Goal: Information Seeking & Learning: Learn about a topic

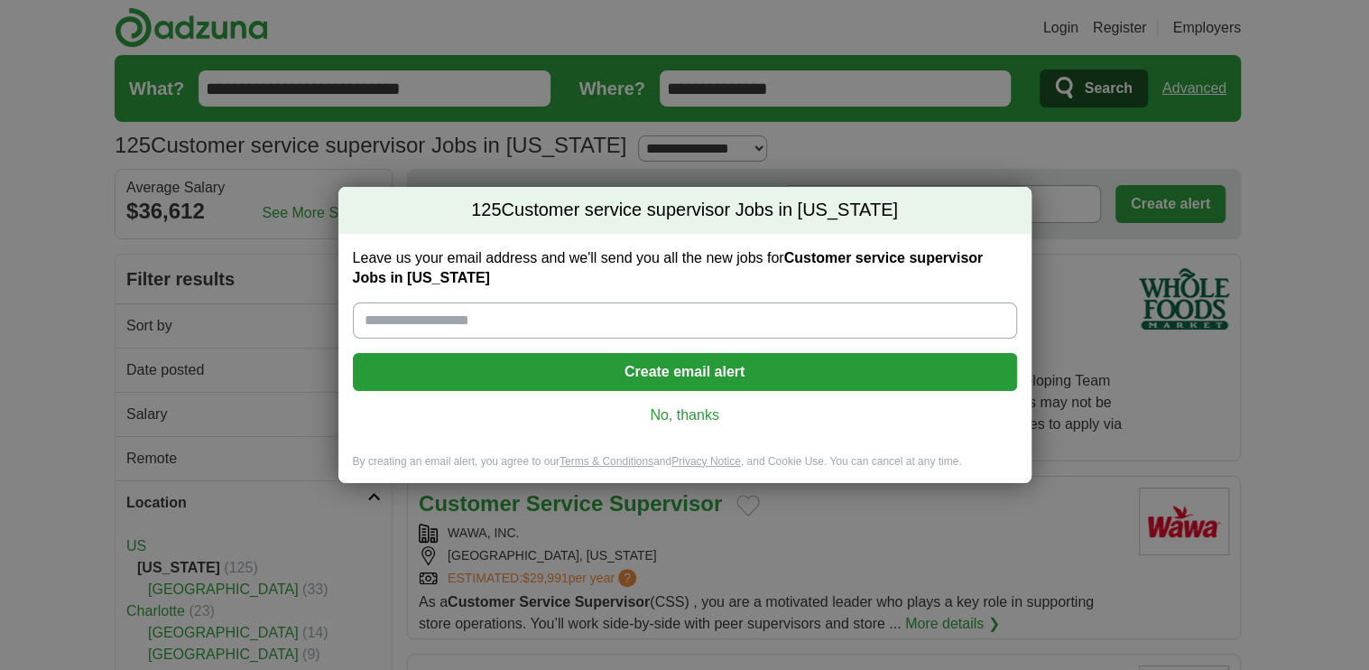
click at [676, 412] on link "No, thanks" at bounding box center [684, 415] width 635 height 20
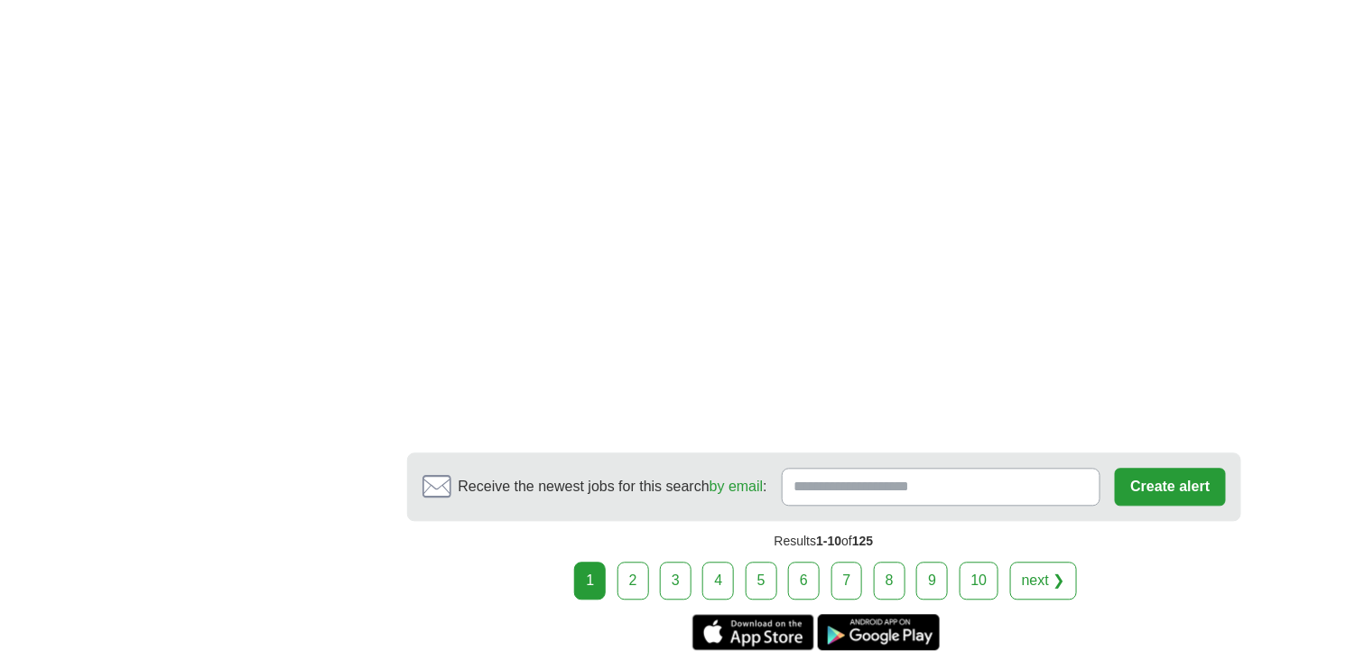
scroll to position [3430, 0]
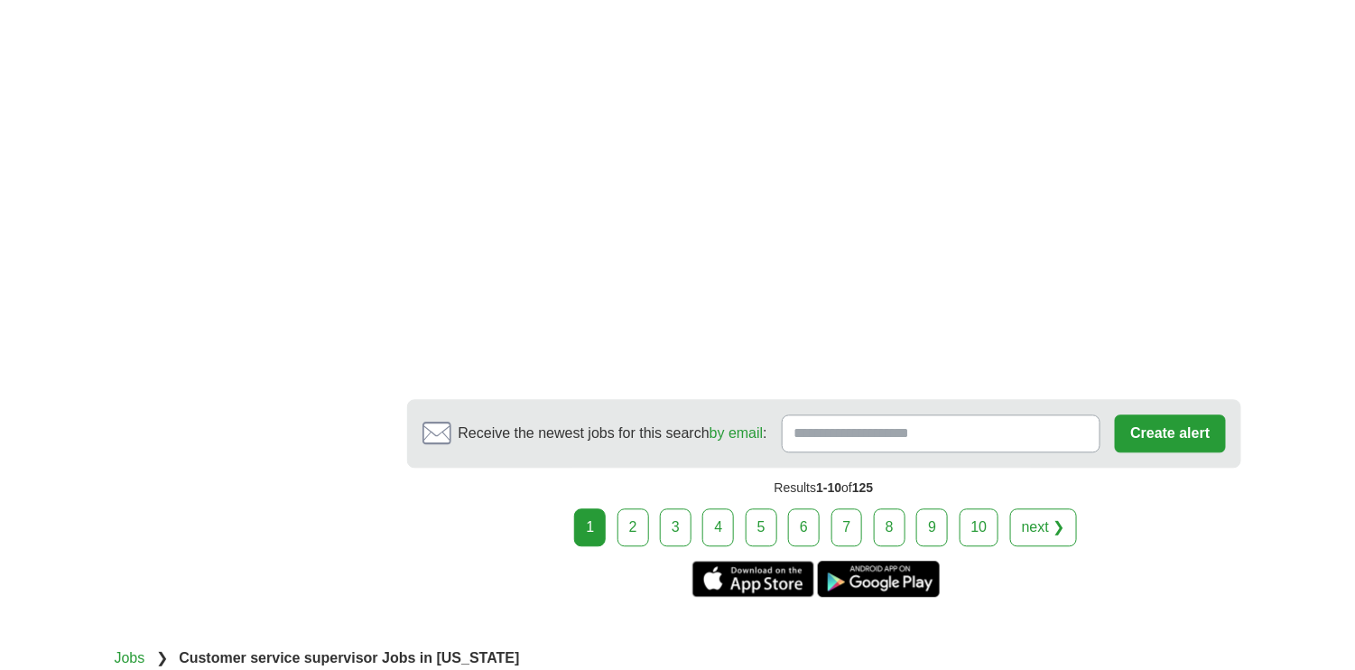
click at [639, 509] on link "2" at bounding box center [633, 528] width 32 height 38
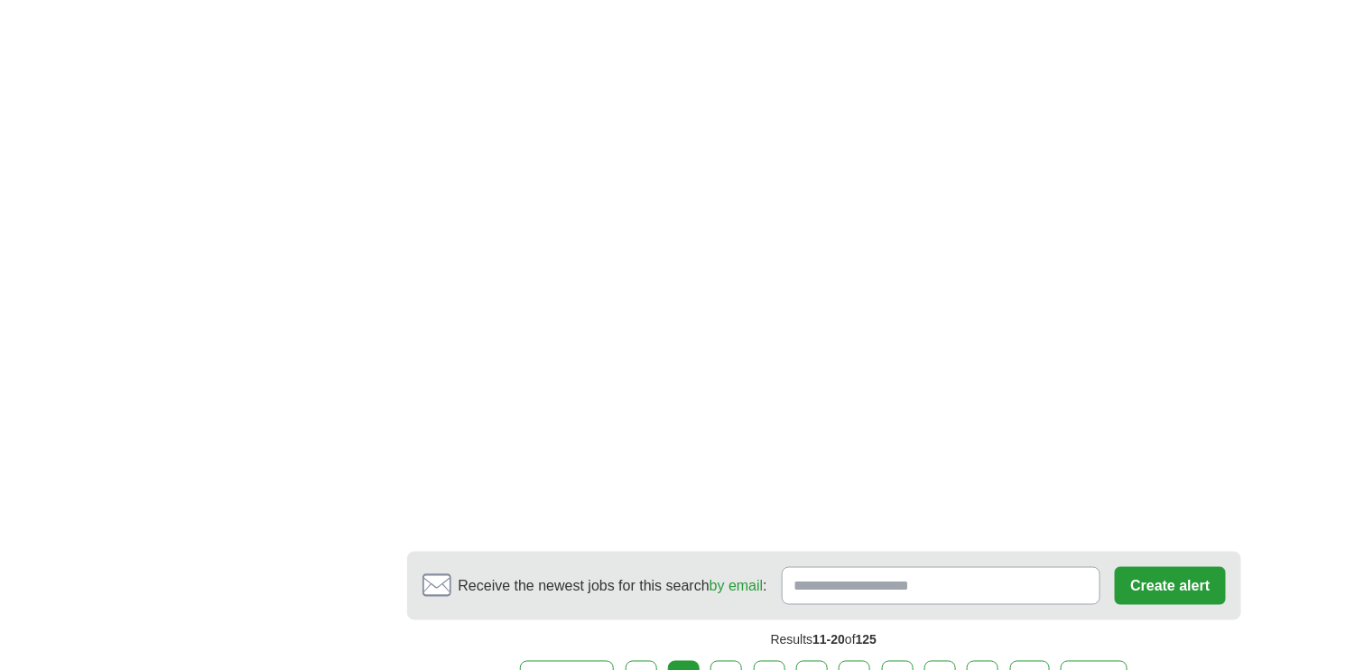
scroll to position [2979, 0]
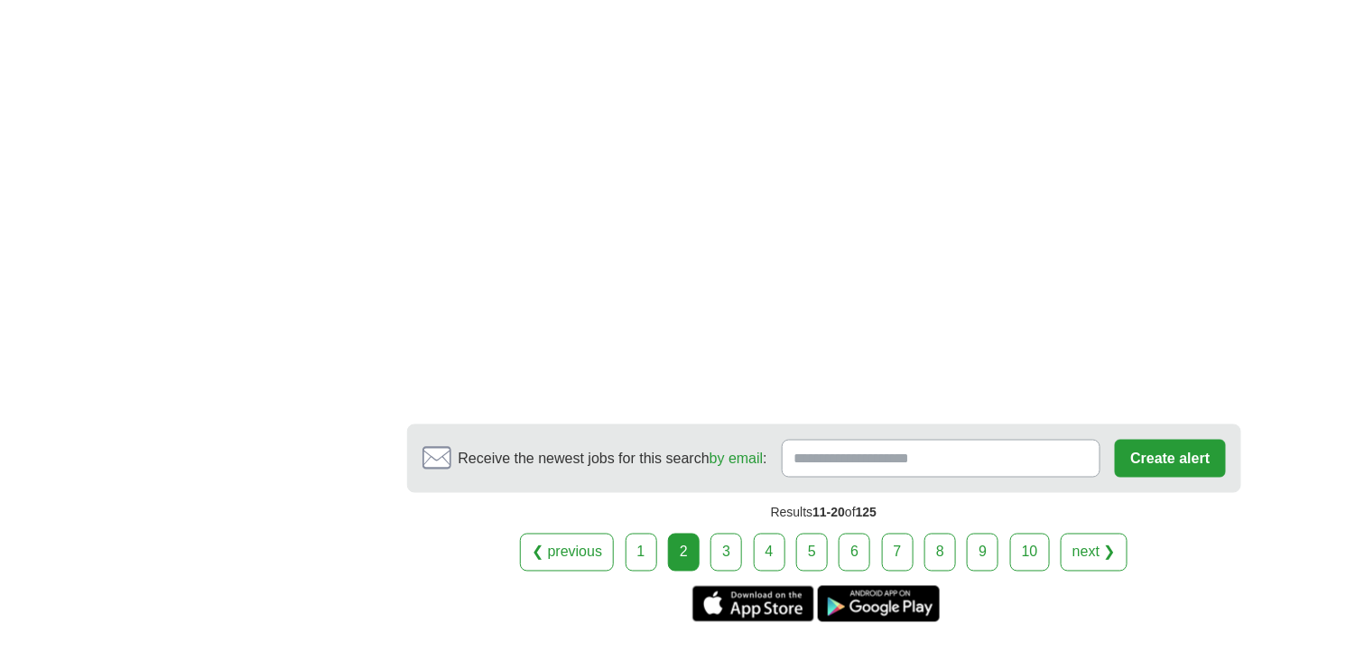
click at [724, 533] on link "3" at bounding box center [726, 552] width 32 height 38
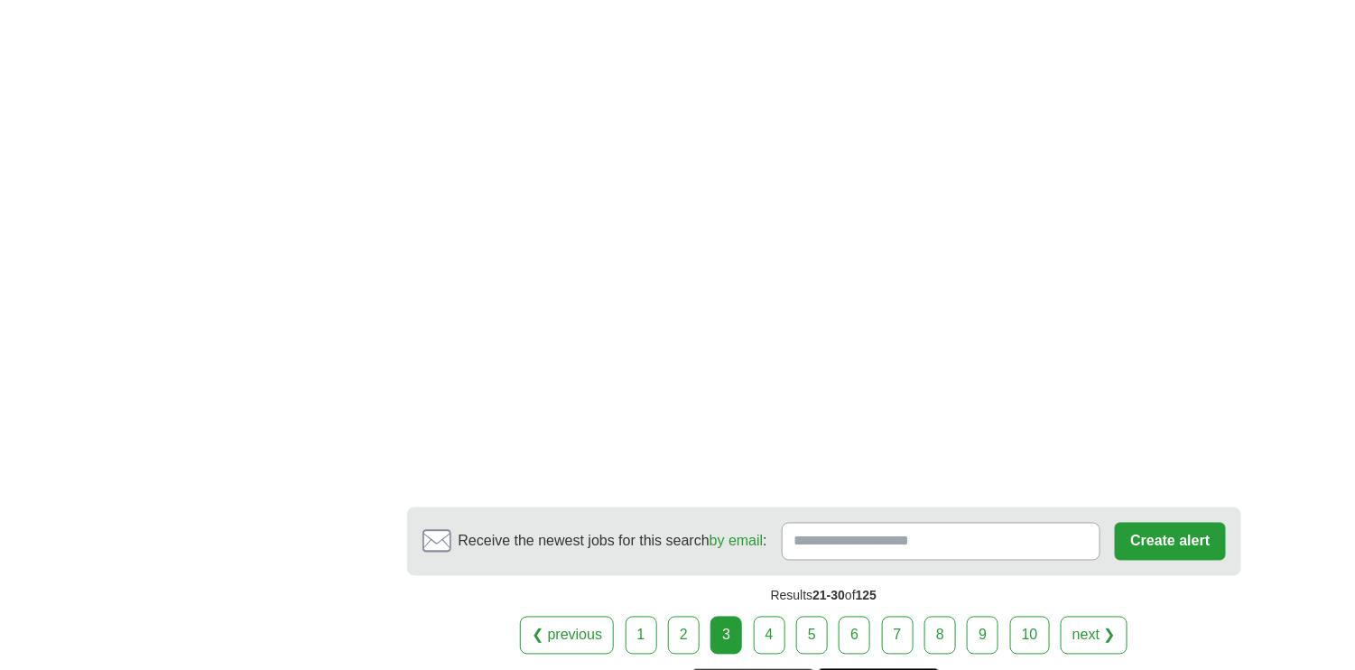
scroll to position [3069, 0]
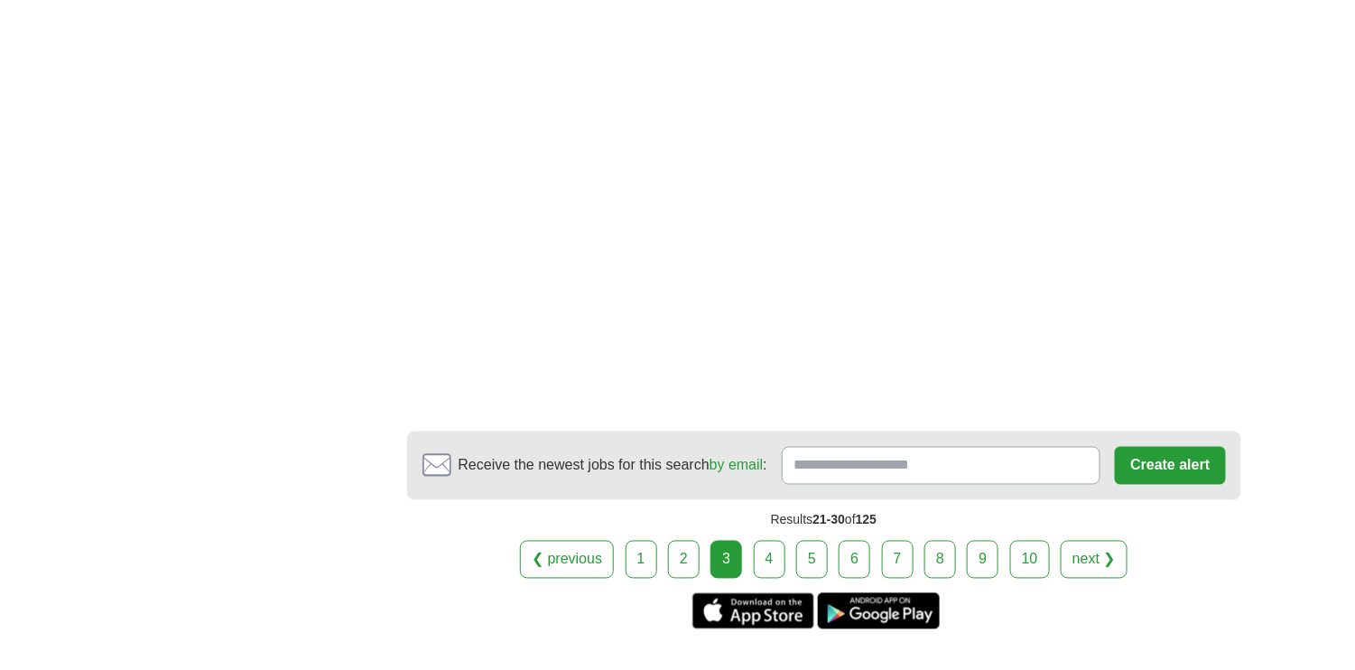
click at [764, 541] on link "4" at bounding box center [770, 560] width 32 height 38
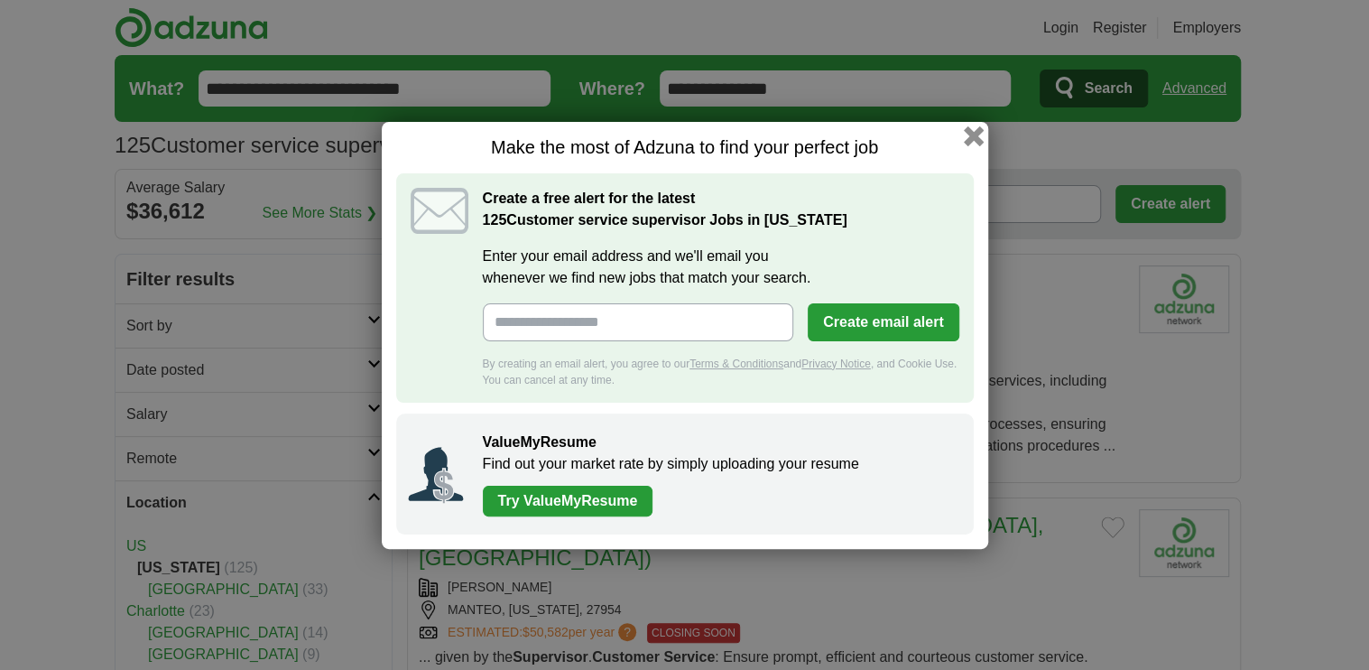
click at [974, 139] on button "button" at bounding box center [973, 135] width 20 height 20
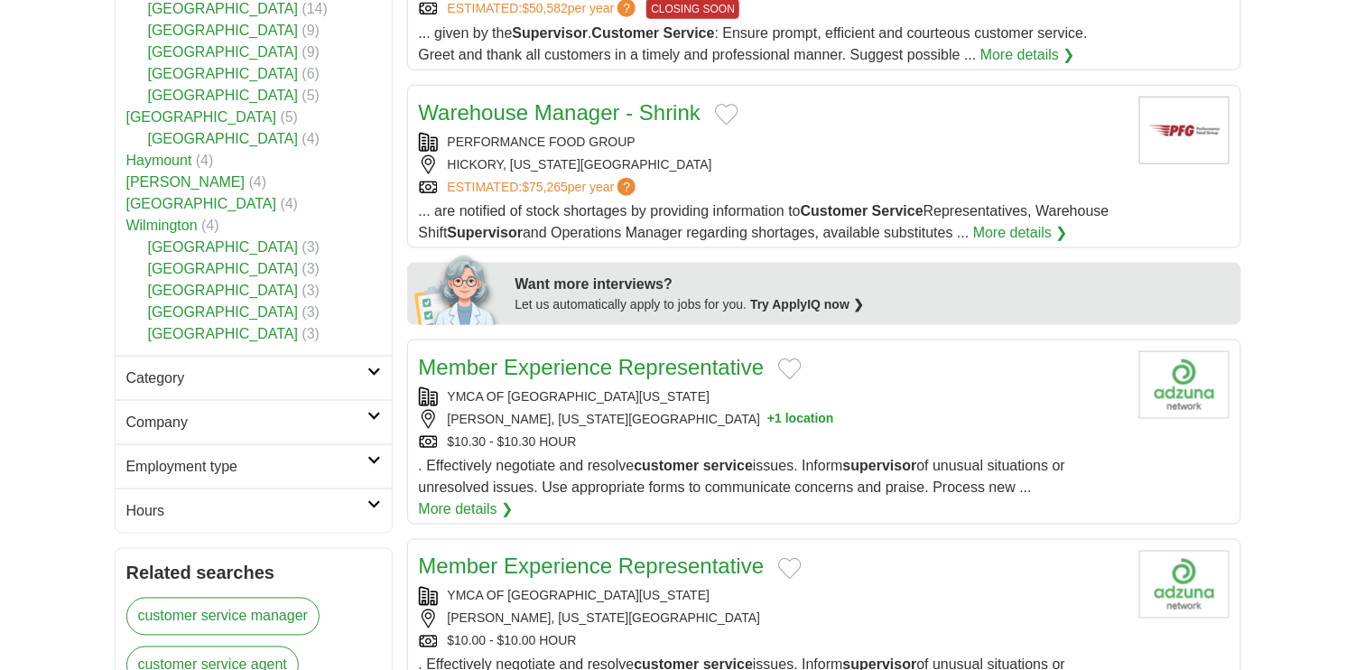
scroll to position [632, 0]
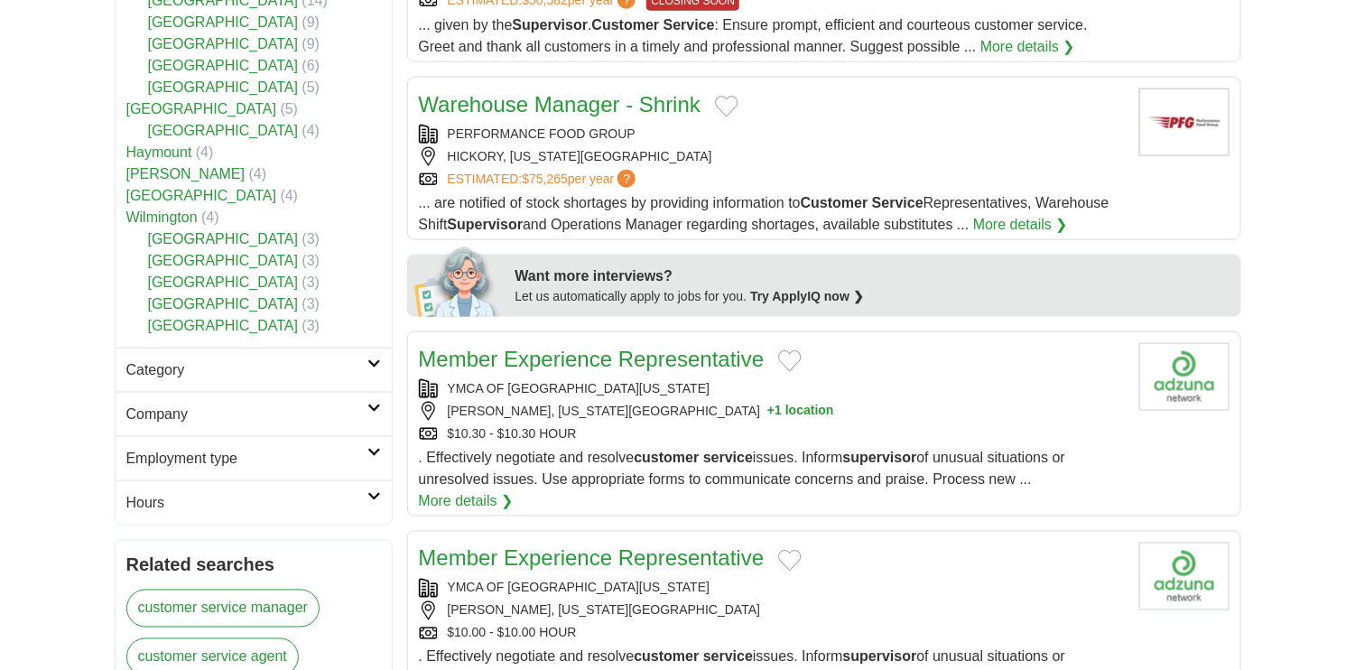
click at [453, 490] on link "More details ❯" at bounding box center [466, 501] width 95 height 22
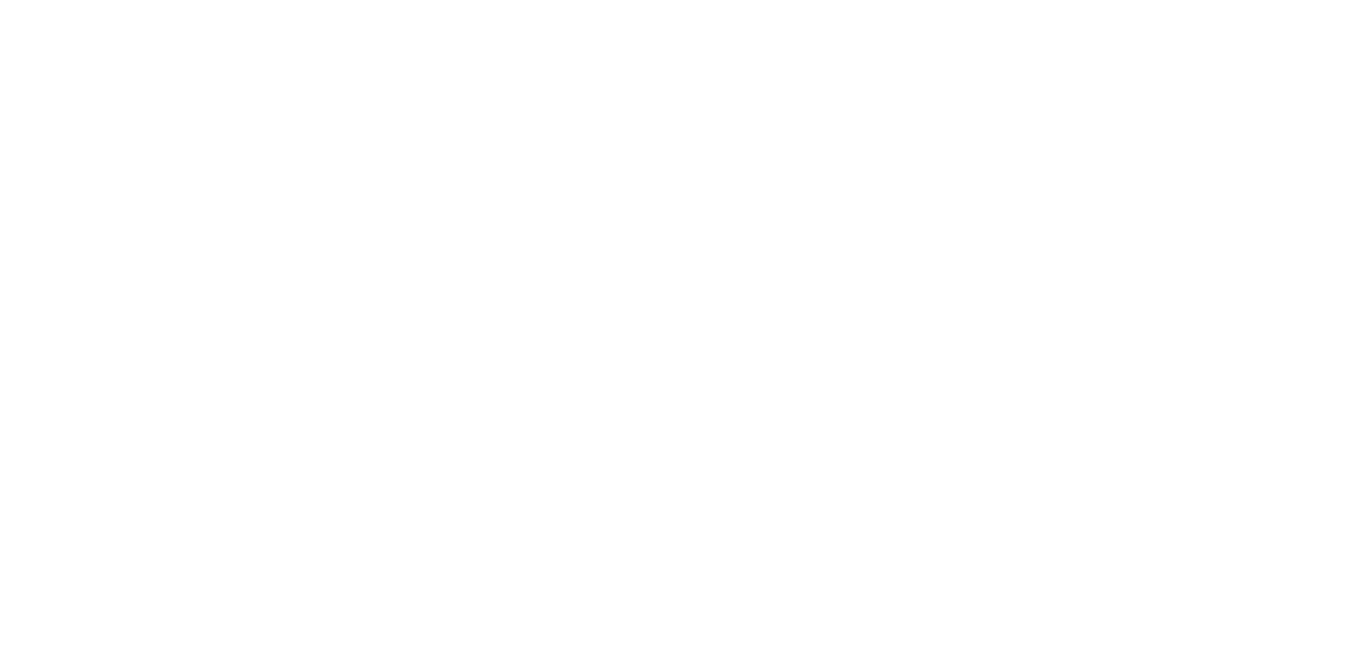
scroll to position [2798, 0]
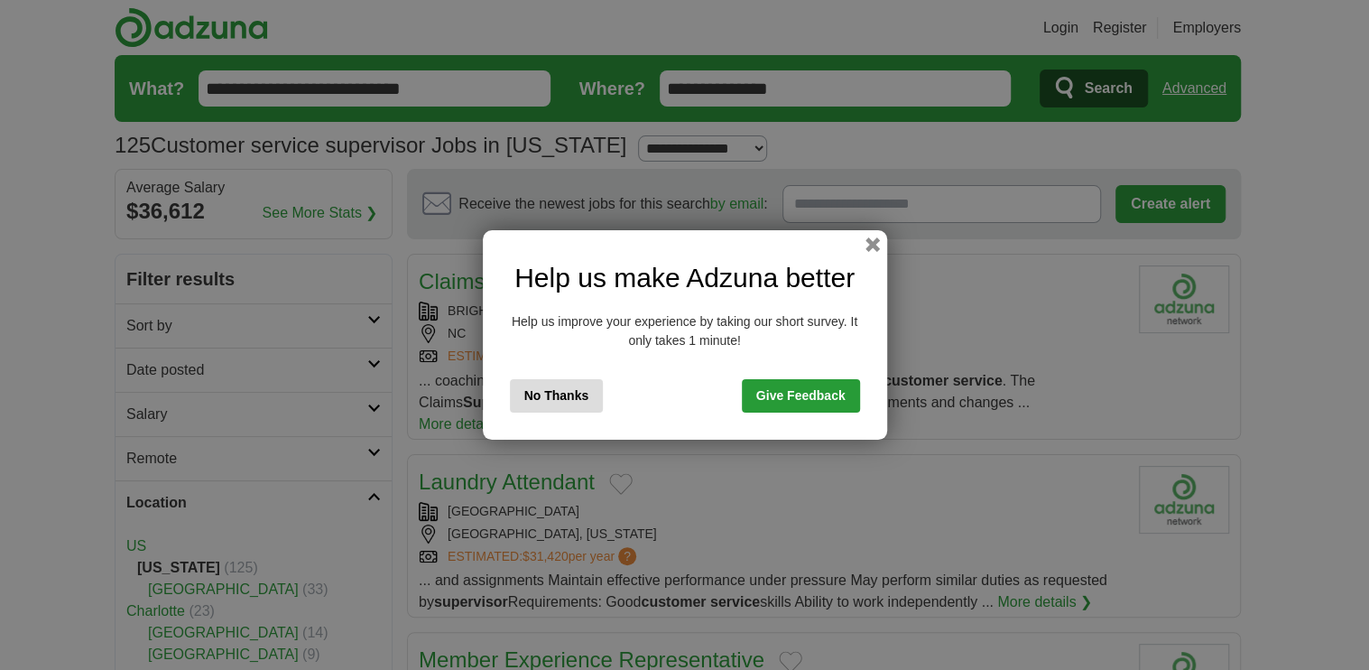
click at [544, 394] on button "No Thanks" at bounding box center [557, 395] width 94 height 33
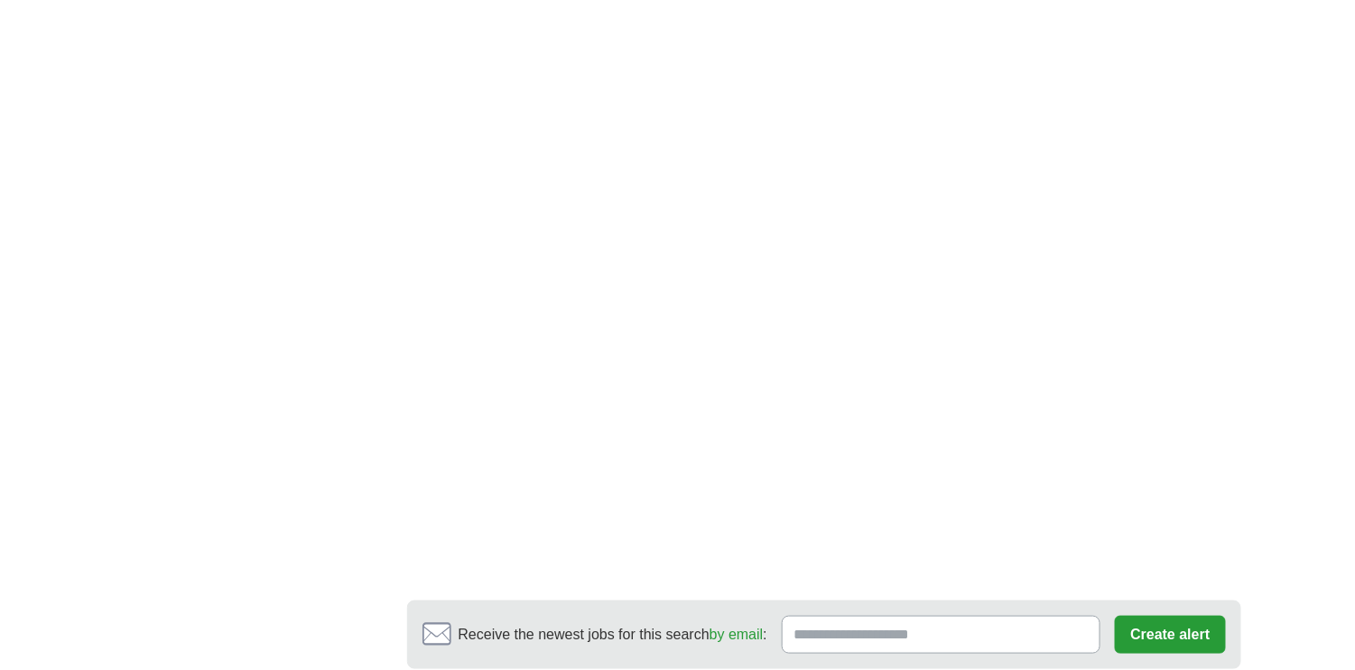
scroll to position [2708, 0]
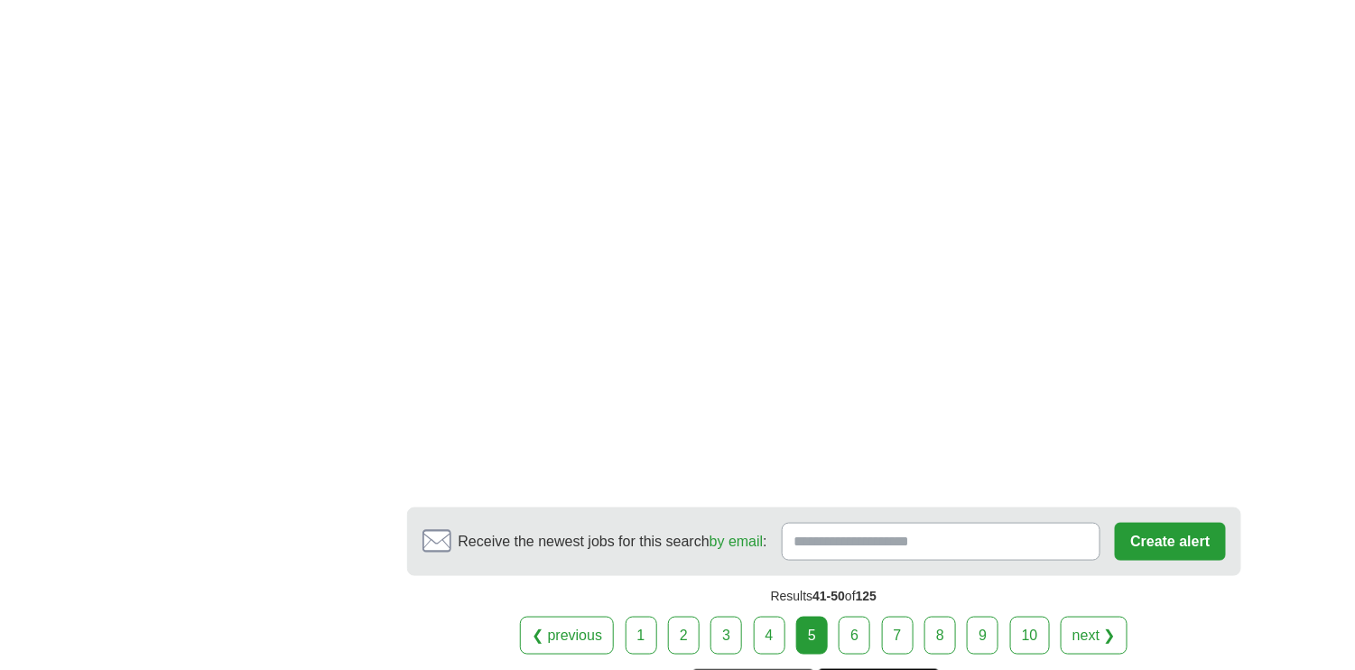
click at [857, 616] on link "6" at bounding box center [855, 635] width 32 height 38
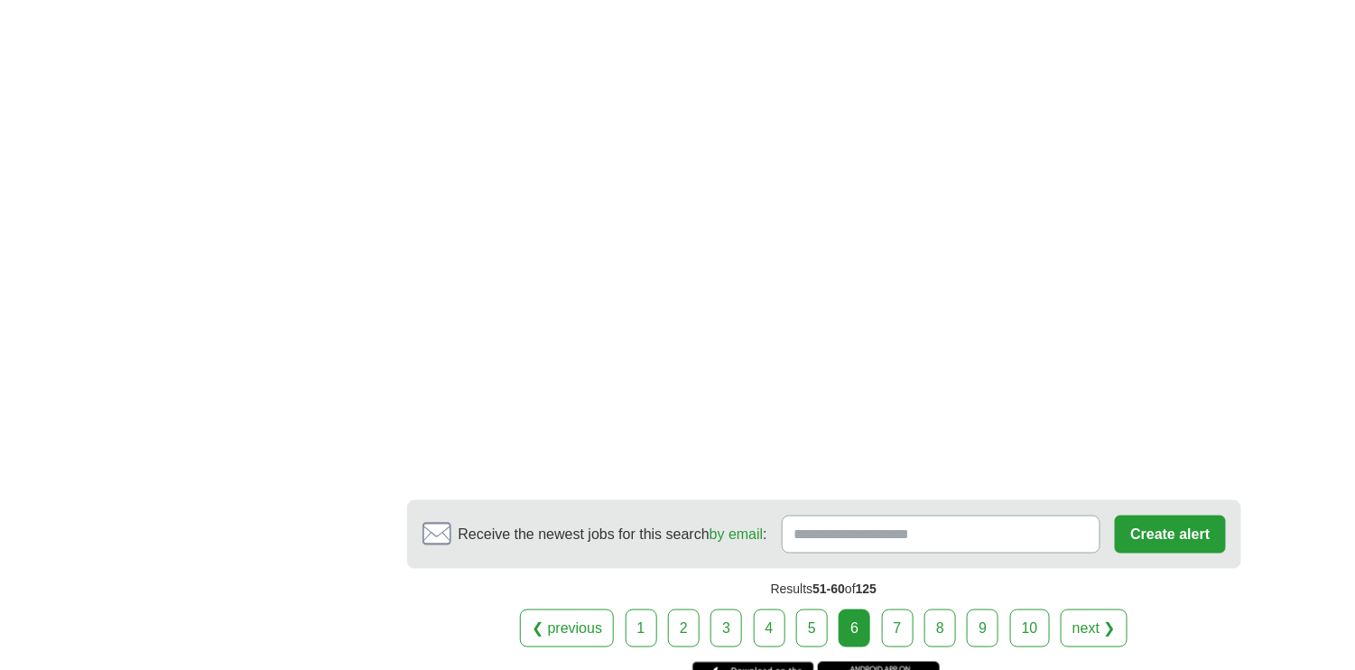
scroll to position [2888, 0]
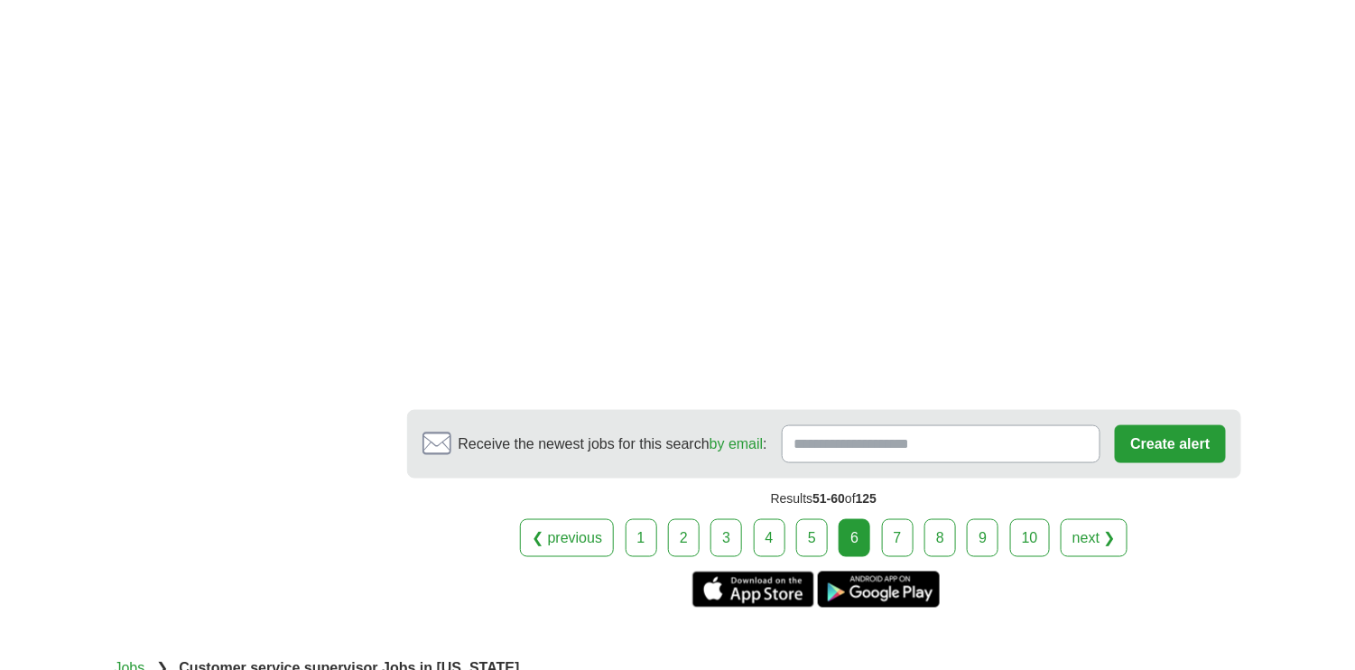
click at [895, 519] on link "7" at bounding box center [898, 538] width 32 height 38
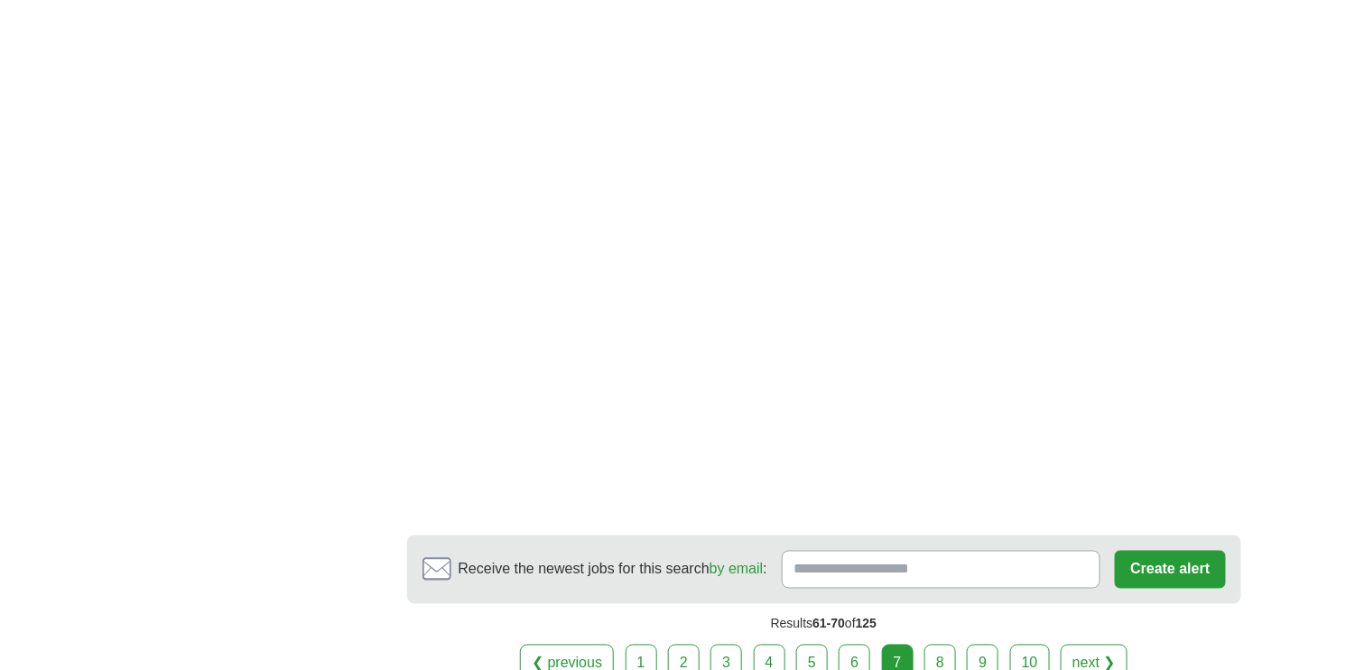
scroll to position [2979, 0]
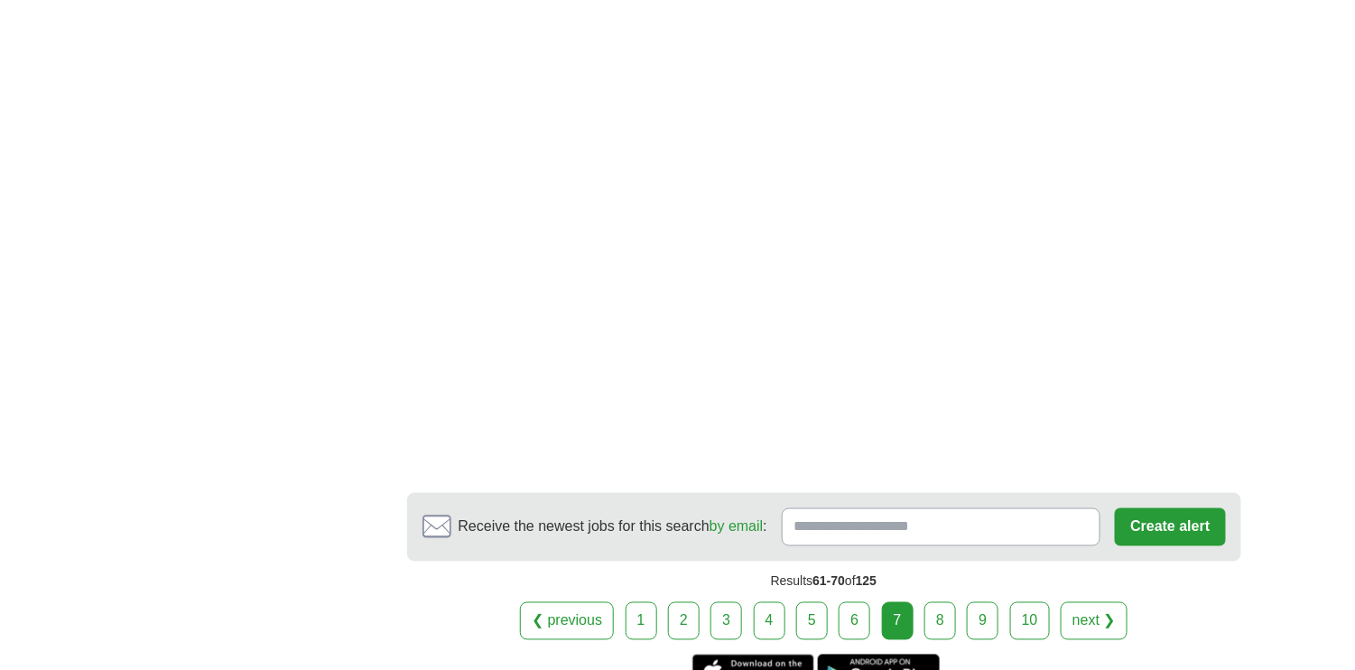
click at [938, 602] on link "8" at bounding box center [940, 621] width 32 height 38
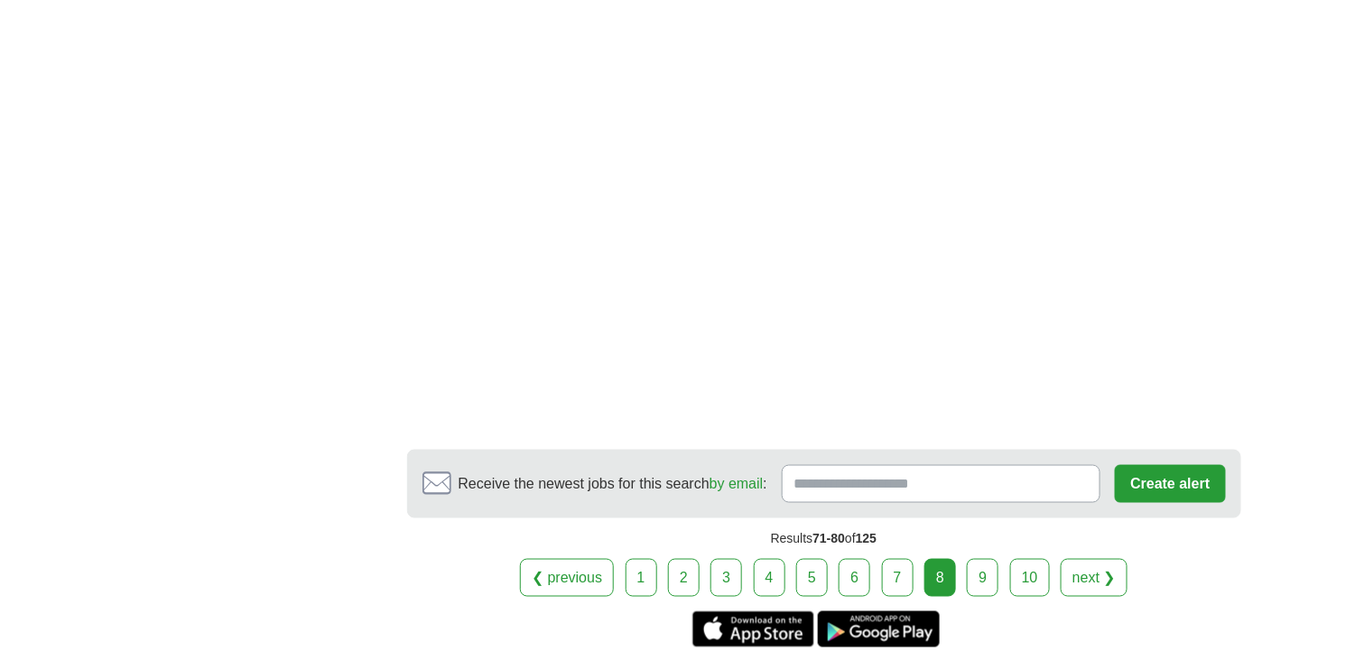
scroll to position [2888, 0]
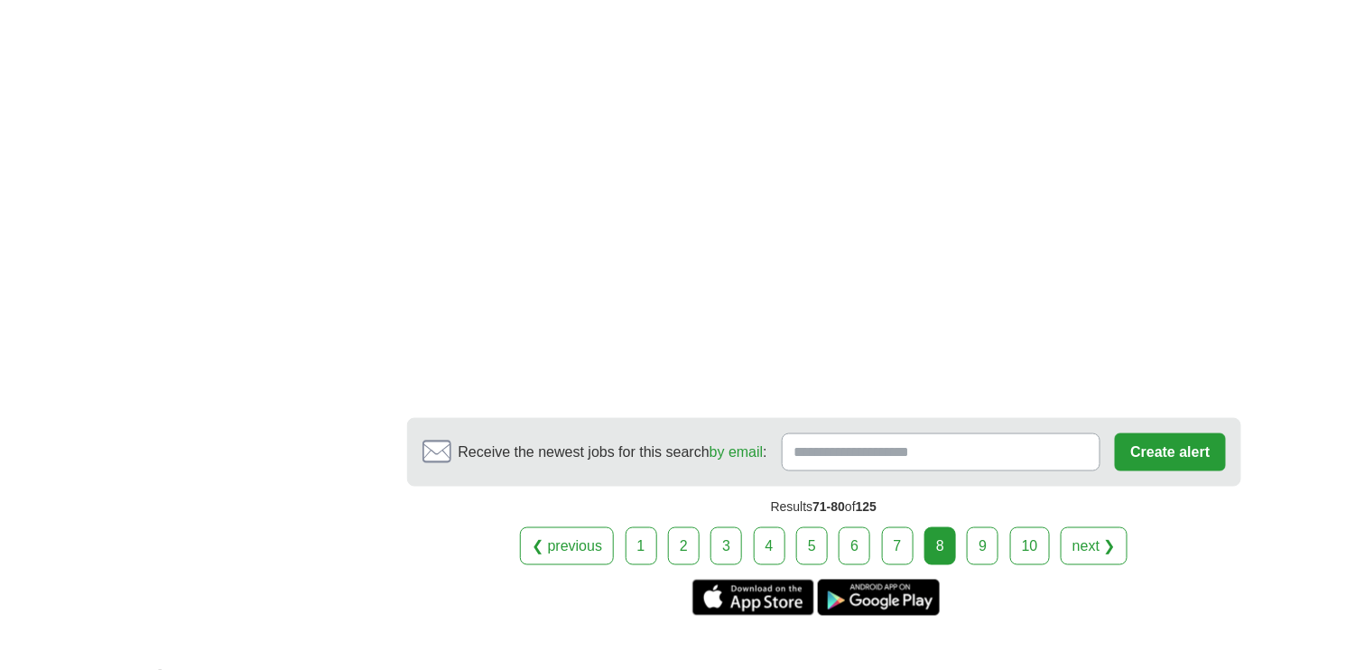
click at [978, 527] on link "9" at bounding box center [983, 546] width 32 height 38
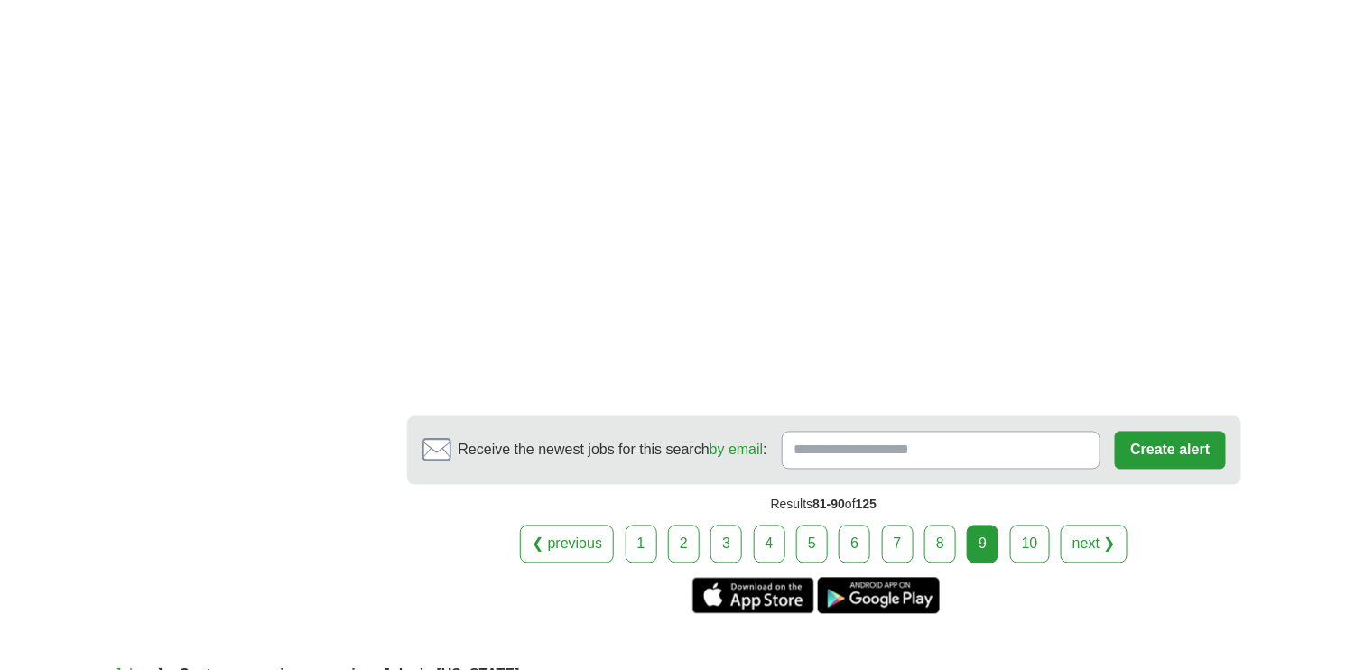
scroll to position [3159, 0]
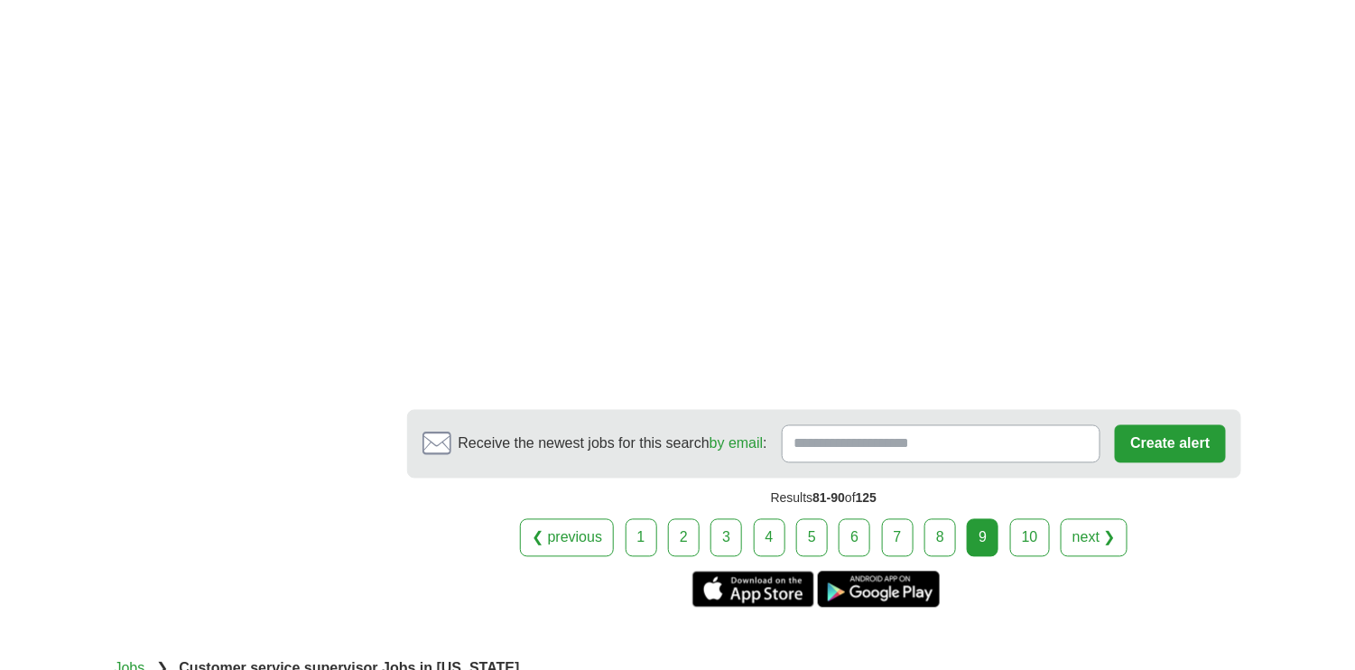
click at [1026, 533] on link "10" at bounding box center [1030, 538] width 40 height 38
click at [648, 533] on link "1" at bounding box center [641, 538] width 32 height 38
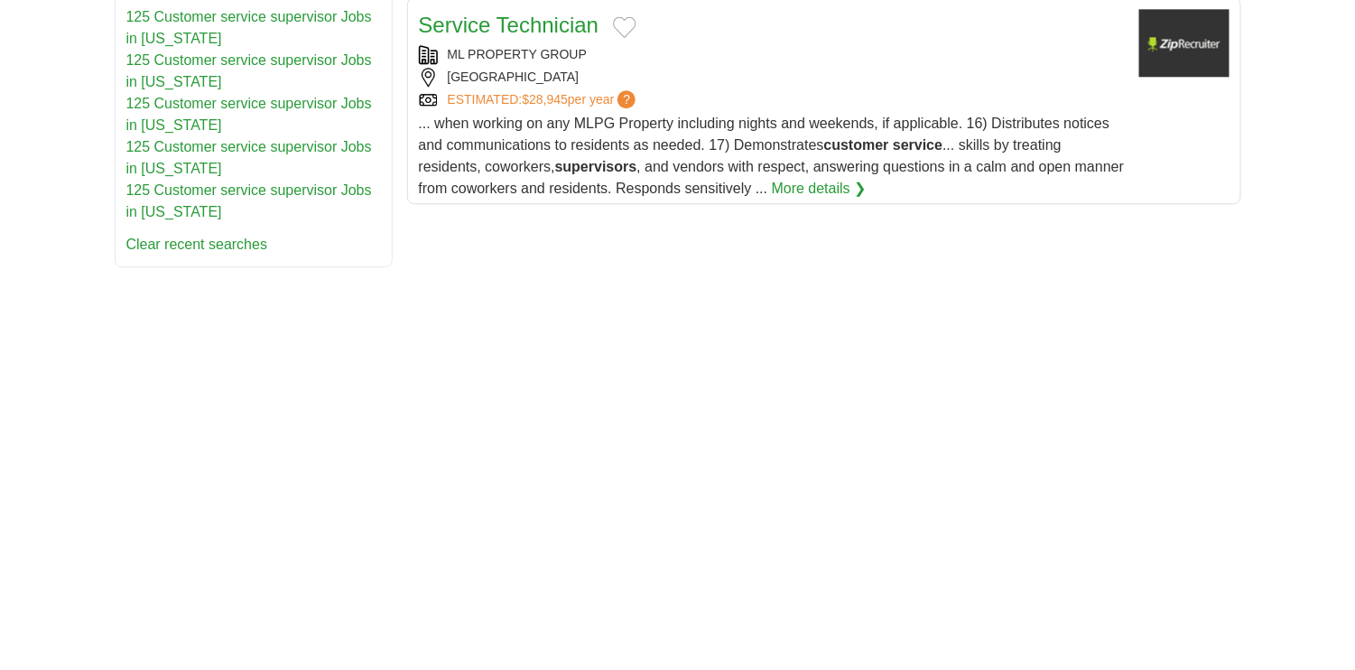
scroll to position [903, 0]
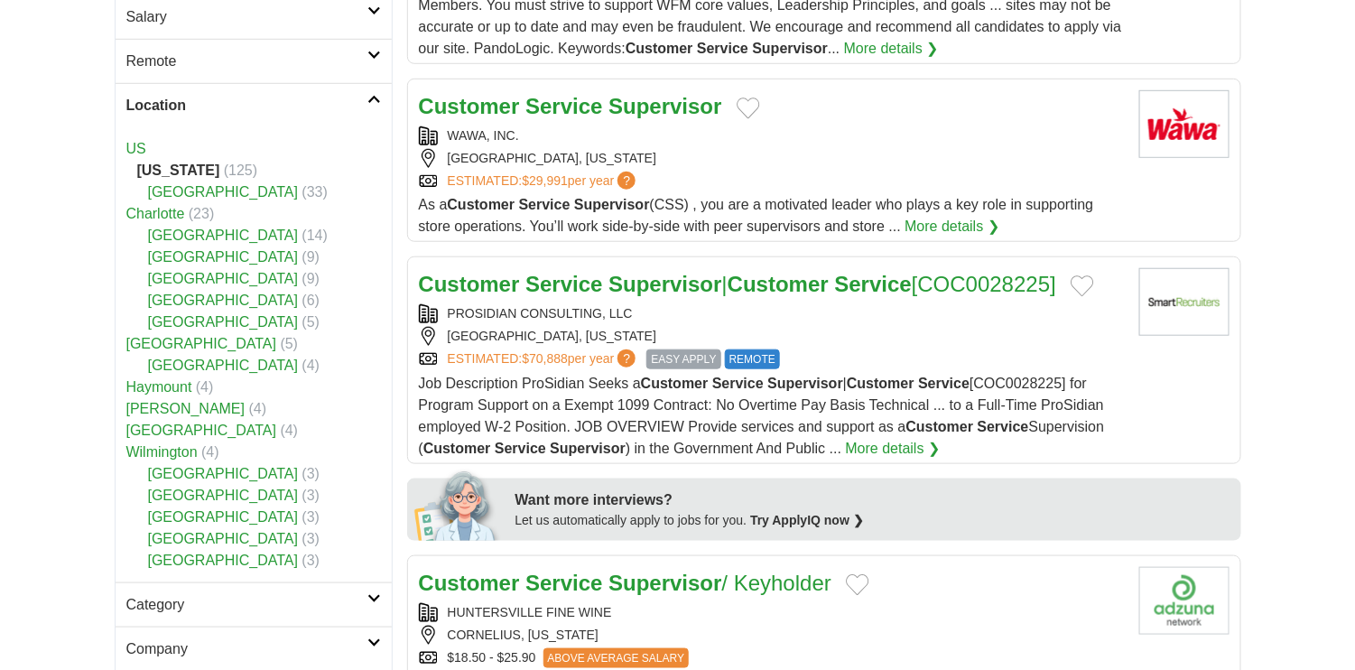
scroll to position [451, 0]
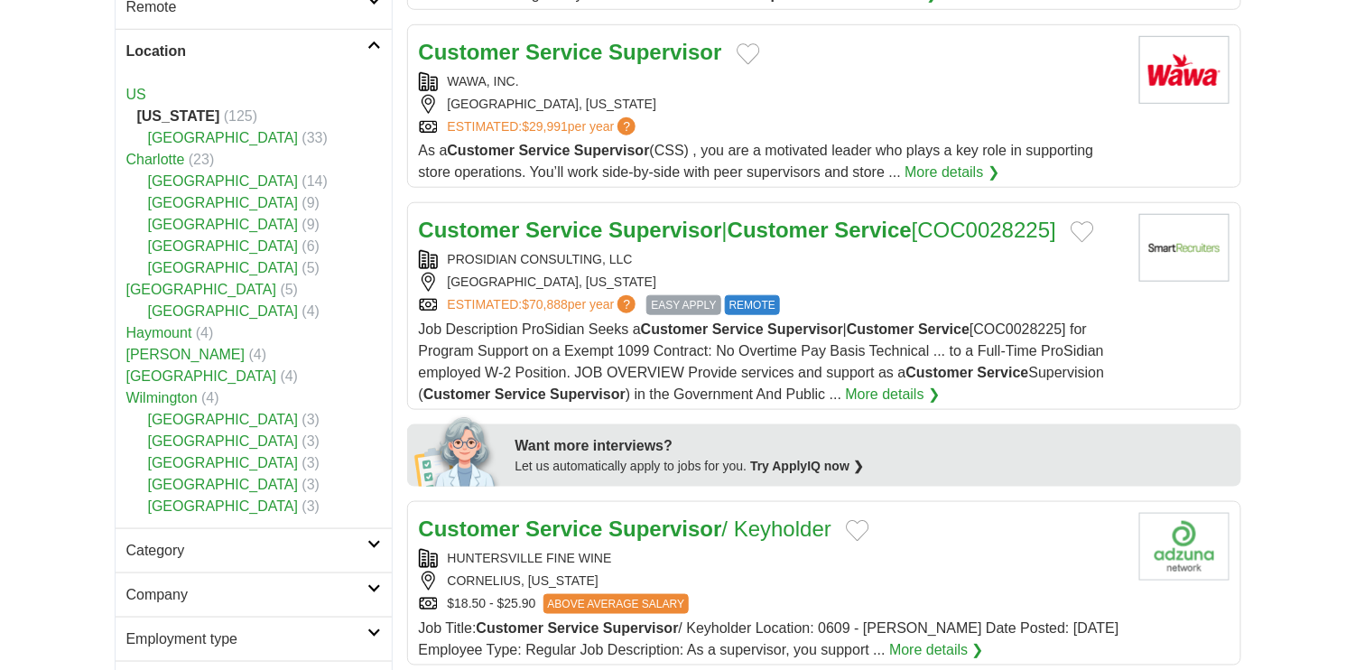
click at [198, 349] on link "[PERSON_NAME]" at bounding box center [185, 354] width 119 height 15
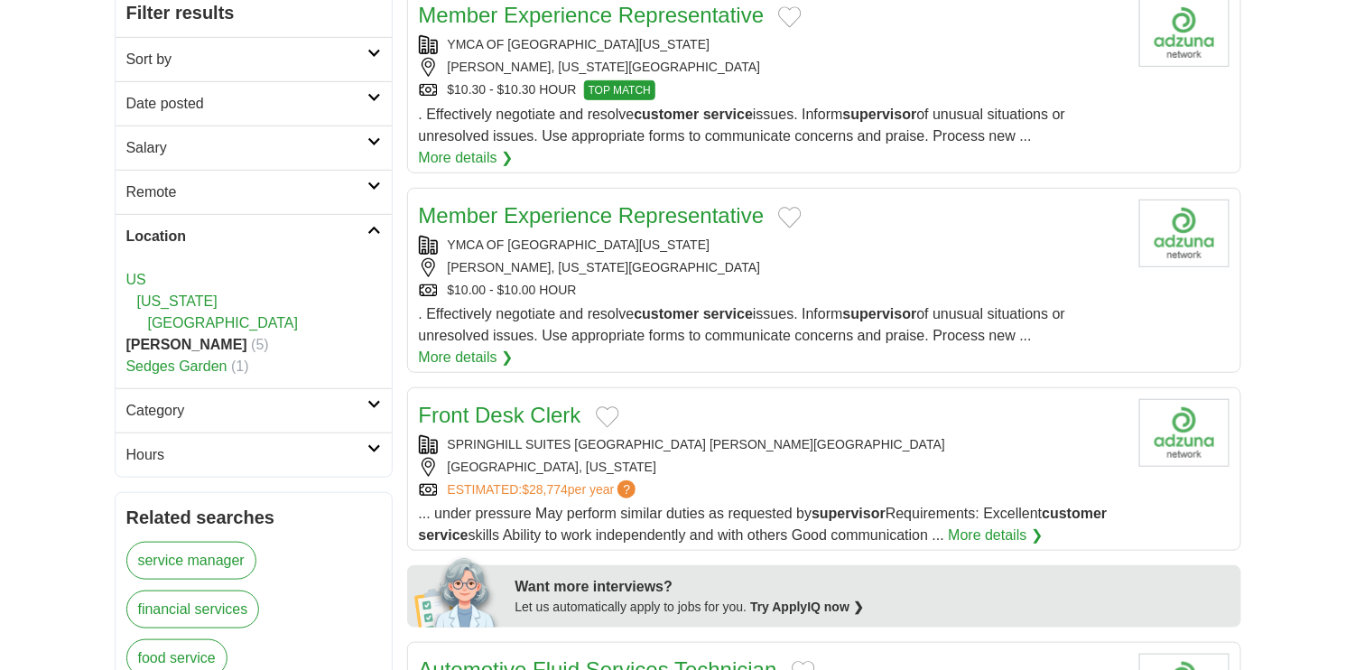
scroll to position [271, 0]
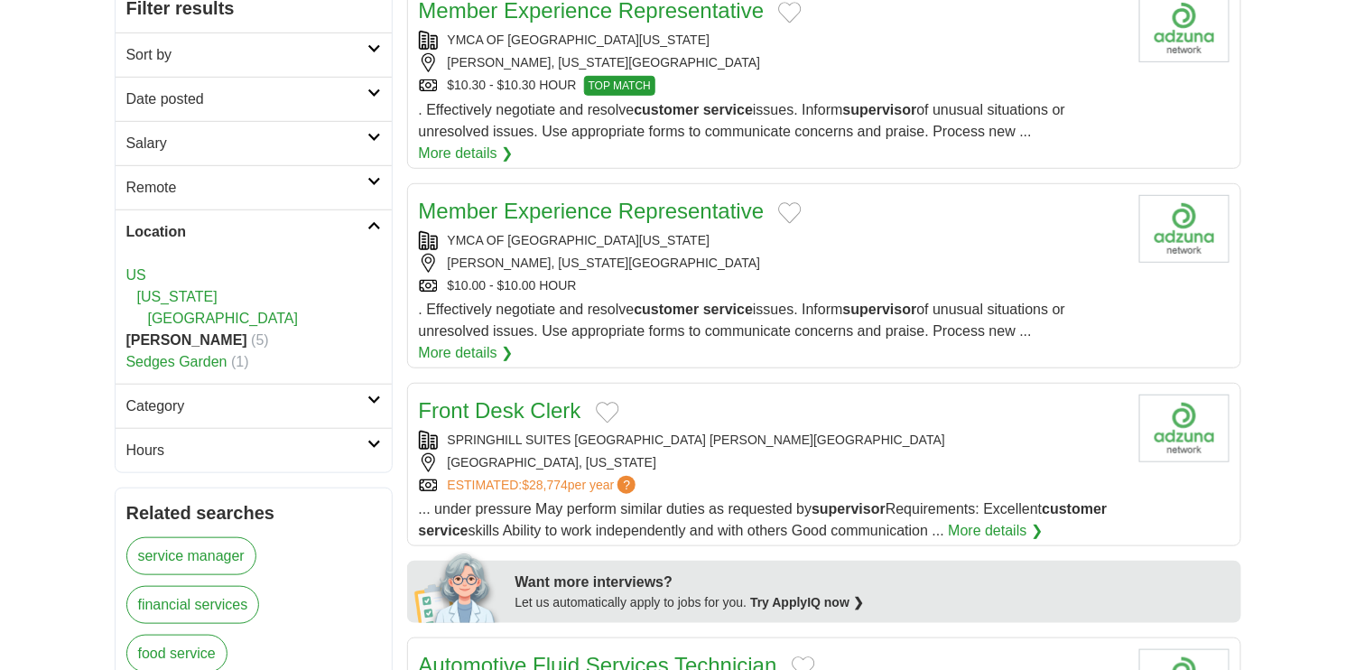
click at [992, 526] on link "More details ❯" at bounding box center [996, 531] width 95 height 22
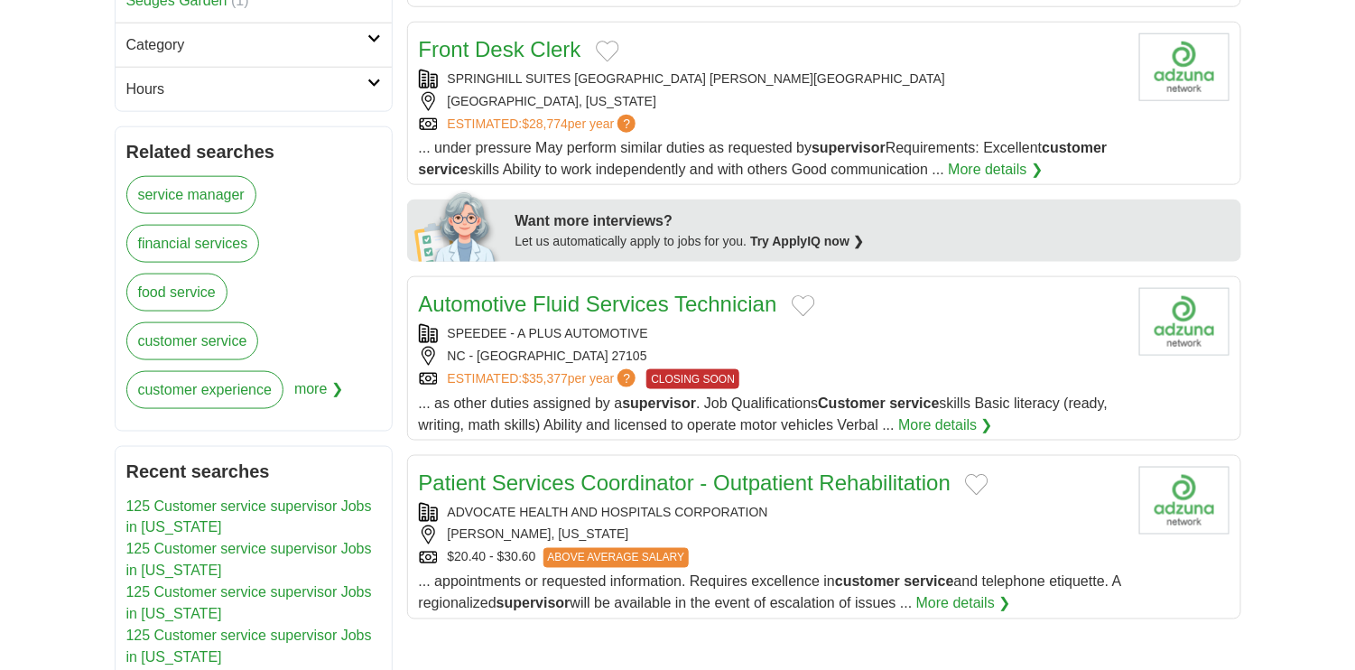
scroll to position [722, 0]
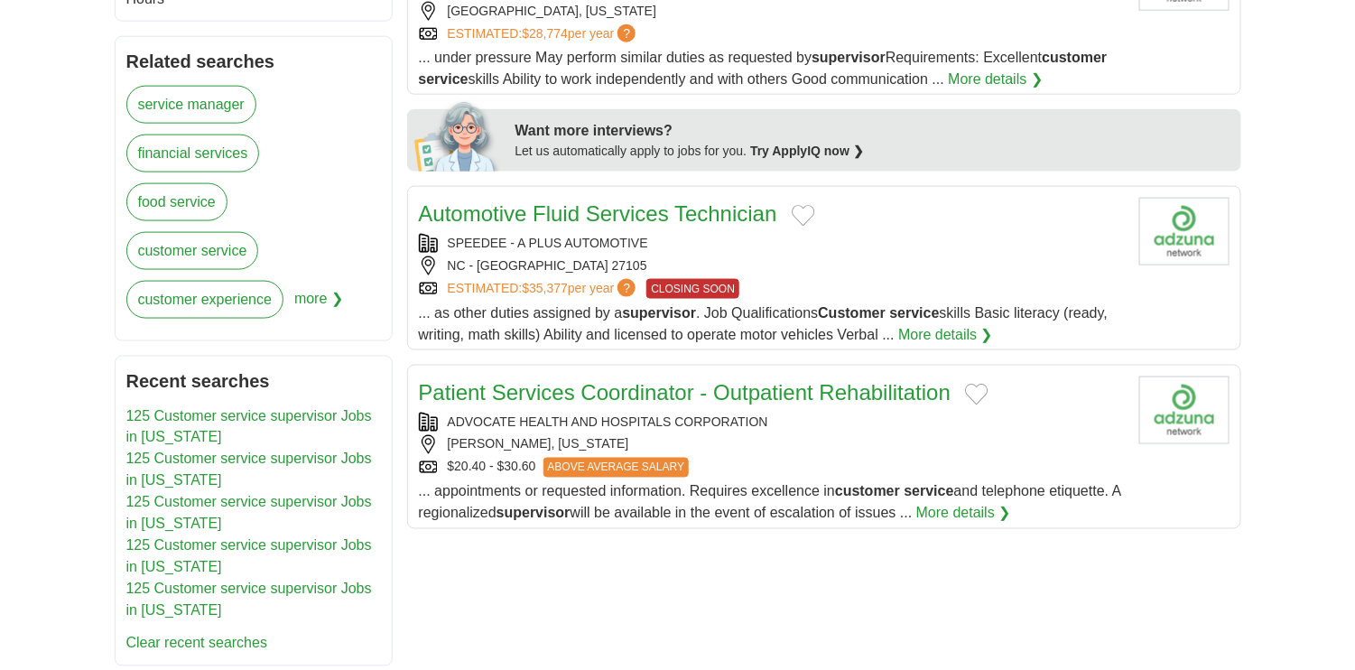
click at [981, 505] on link "More details ❯" at bounding box center [963, 514] width 95 height 22
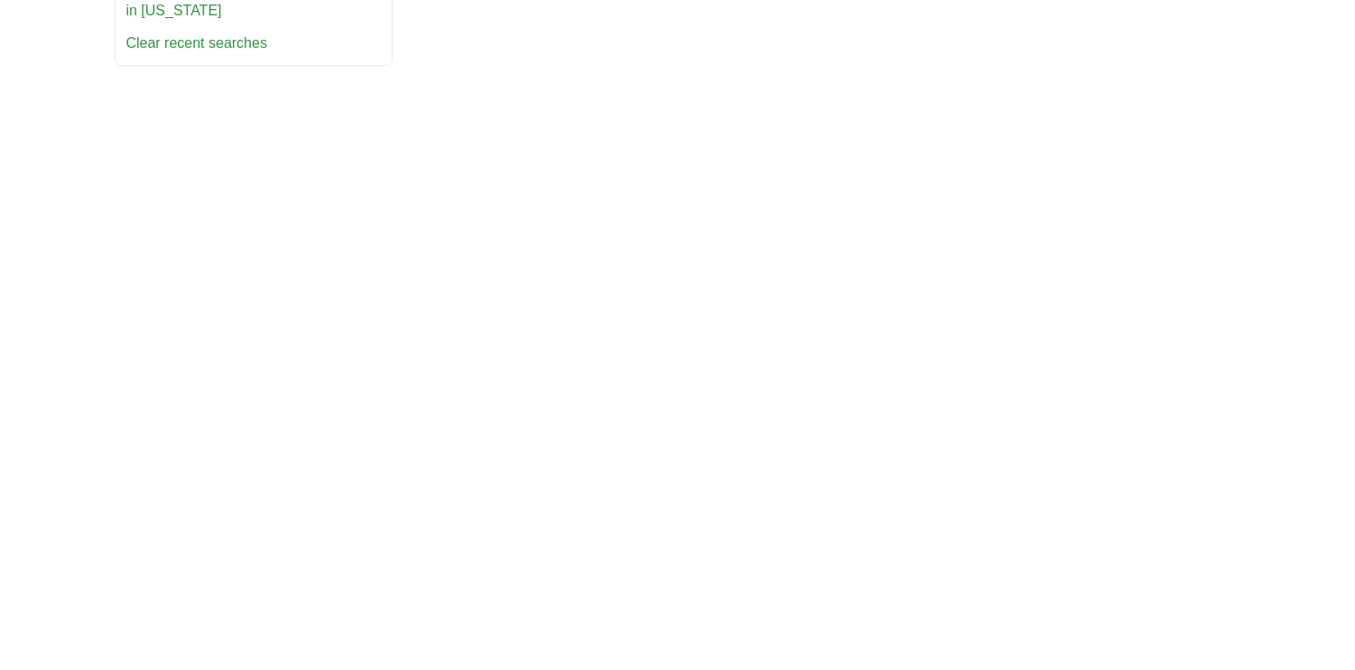
scroll to position [1354, 0]
